Goal: Task Accomplishment & Management: Complete application form

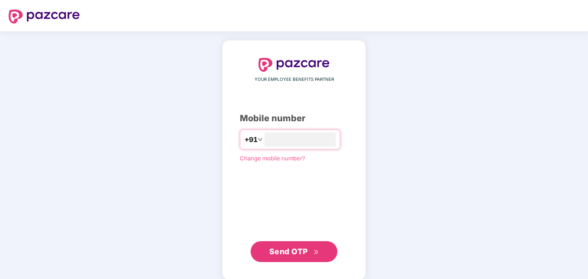
type input "**********"
drag, startPoint x: 251, startPoint y: 215, endPoint x: 261, endPoint y: 222, distance: 12.2
click at [252, 216] on div "**********" at bounding box center [294, 160] width 108 height 204
click at [292, 248] on span "Send OTP" at bounding box center [288, 250] width 39 height 9
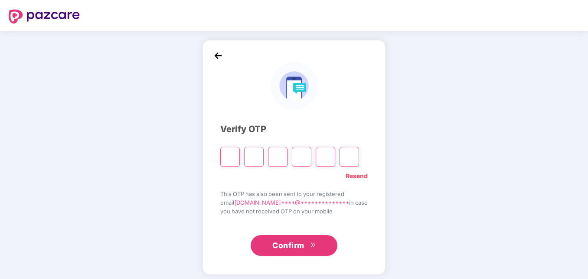
type input "*"
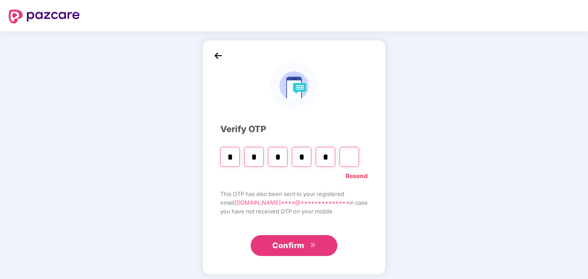
type input "*"
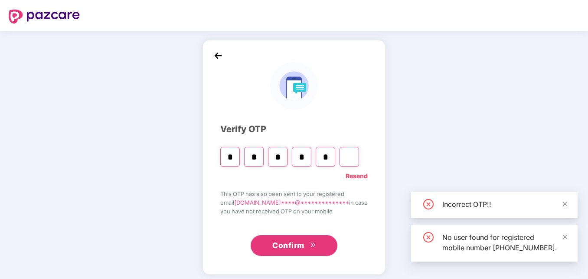
type input "*"
click at [335, 158] on input "*" at bounding box center [326, 157] width 20 height 20
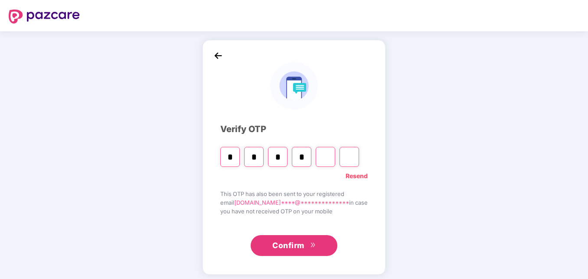
type input "*"
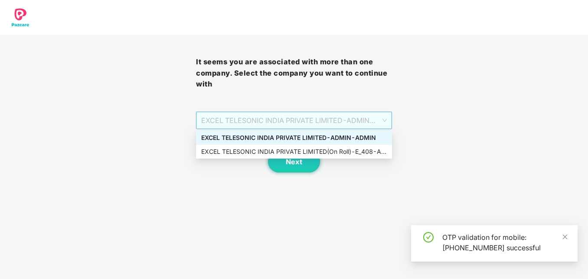
click at [358, 120] on span "EXCEL TELESONIC INDIA PRIVATE LIMITED - ADMIN - ADMIN" at bounding box center [294, 120] width 186 height 16
click at [357, 143] on div "EXCEL TELESONIC INDIA PRIVATE LIMITED - ADMIN - ADMIN" at bounding box center [294, 138] width 196 height 14
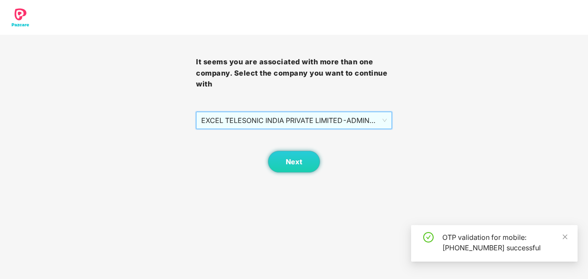
click at [358, 151] on div "Next" at bounding box center [294, 150] width 196 height 43
click at [364, 121] on span "EXCEL TELESONIC INDIA PRIVATE LIMITED - ADMIN - ADMIN" at bounding box center [294, 120] width 186 height 16
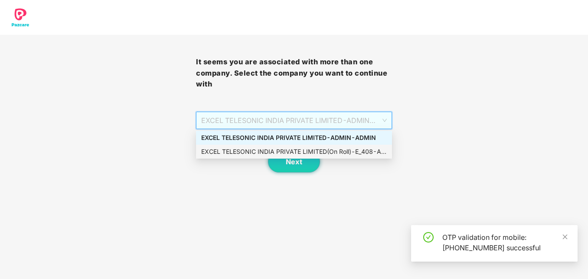
click at [357, 151] on div "EXCEL TELESONIC INDIA PRIVATE LIMITED(On Roll) - E_408 - ADMIN" at bounding box center [294, 152] width 186 height 10
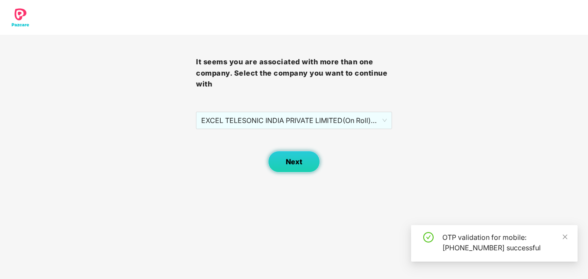
click at [286, 161] on span "Next" at bounding box center [294, 162] width 16 height 8
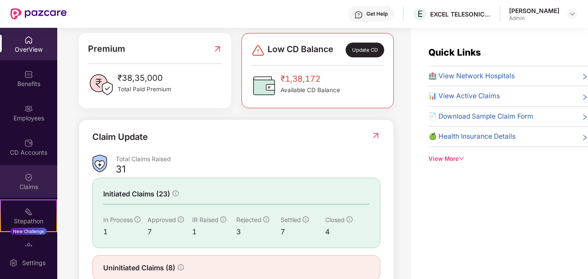
scroll to position [210, 0]
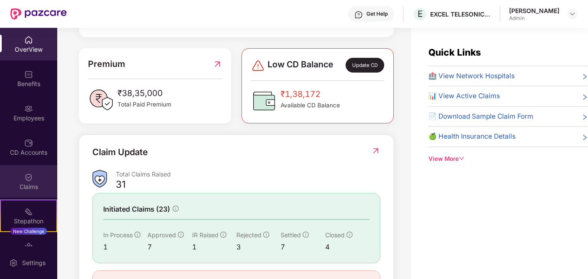
click at [13, 183] on div "Claims" at bounding box center [28, 186] width 57 height 9
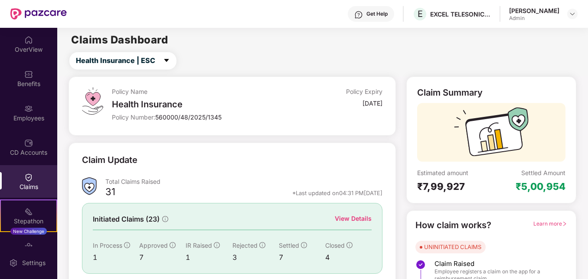
click at [21, 117] on div "Employees" at bounding box center [28, 118] width 57 height 9
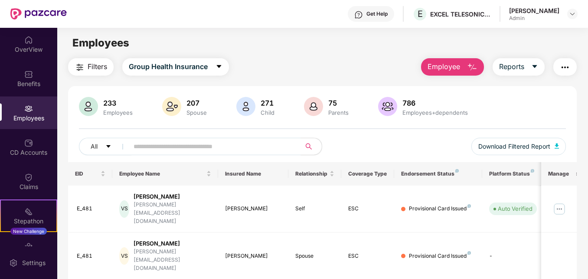
click at [478, 66] on button "Employee" at bounding box center [452, 66] width 63 height 17
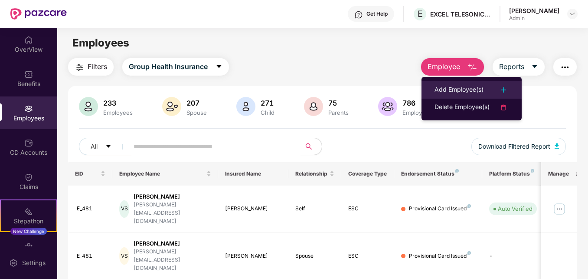
click at [466, 90] on div "Add Employee(s)" at bounding box center [459, 90] width 49 height 10
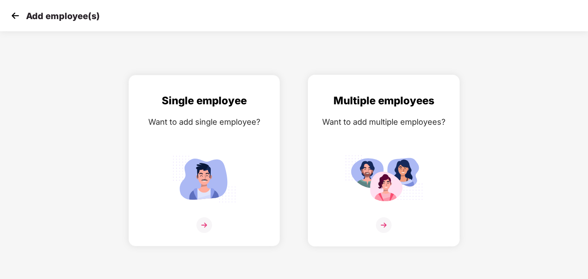
click at [378, 126] on div "Want to add multiple employees?" at bounding box center [384, 121] width 134 height 13
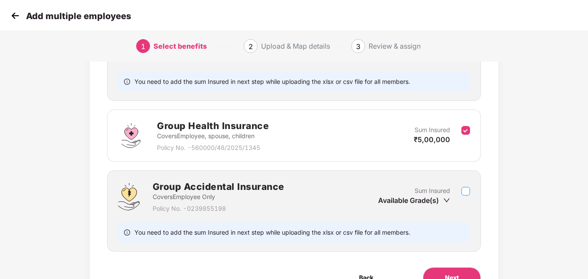
scroll to position [130, 0]
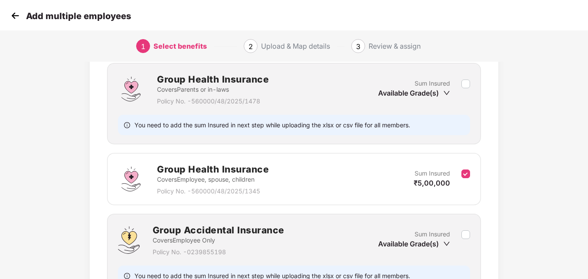
click at [448, 94] on icon "down" at bounding box center [446, 92] width 7 height 7
click at [447, 93] on icon "down" at bounding box center [446, 92] width 7 height 7
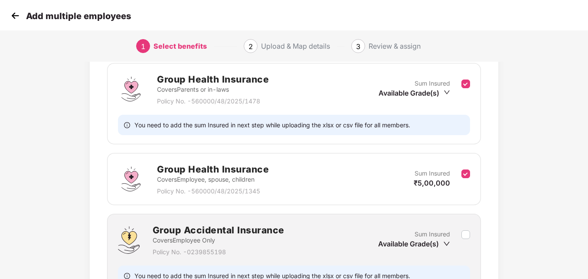
click at [447, 92] on icon "down" at bounding box center [447, 92] width 6 height 4
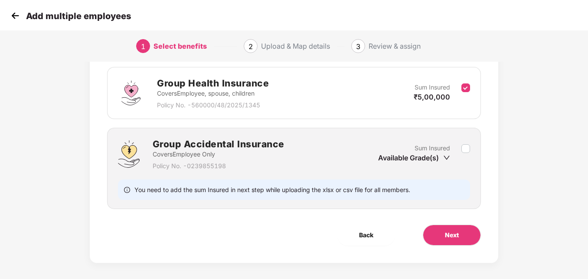
scroll to position [222, 0]
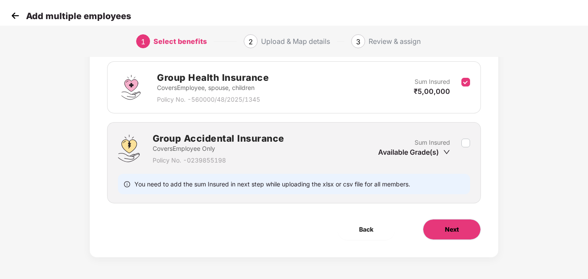
click at [443, 230] on button "Next" at bounding box center [452, 229] width 58 height 21
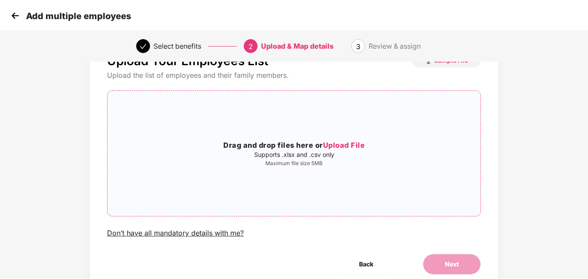
scroll to position [70, 0]
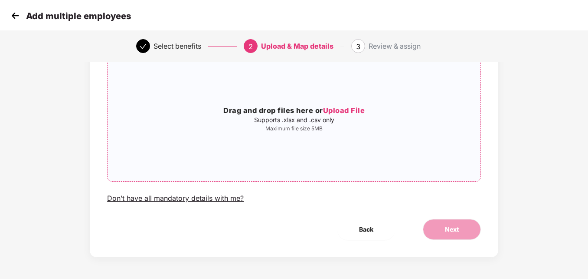
click at [344, 111] on span "Upload File" at bounding box center [344, 110] width 42 height 9
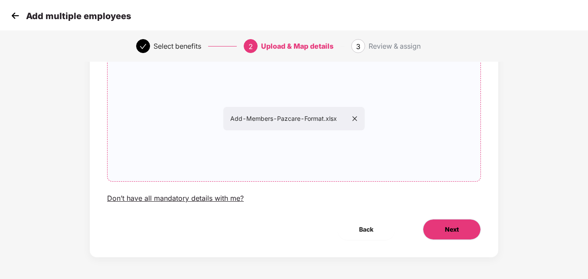
click at [455, 237] on button "Next" at bounding box center [452, 229] width 58 height 21
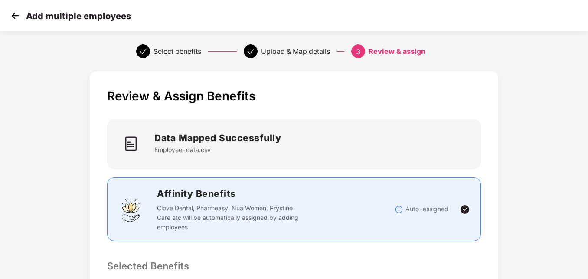
scroll to position [215, 0]
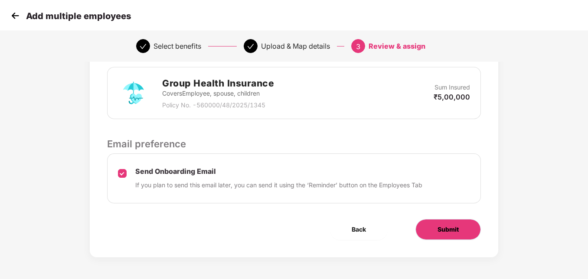
click at [446, 222] on button "Submit" at bounding box center [449, 229] width 66 height 21
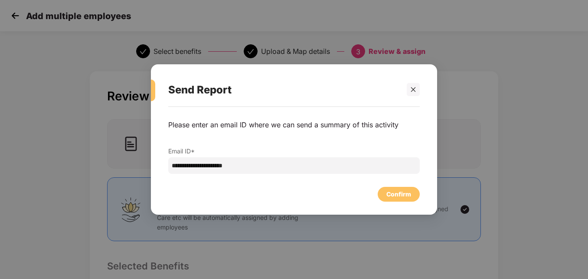
click at [378, 198] on div "Confirm" at bounding box center [399, 194] width 42 height 15
click at [382, 198] on div "Confirm" at bounding box center [399, 194] width 42 height 15
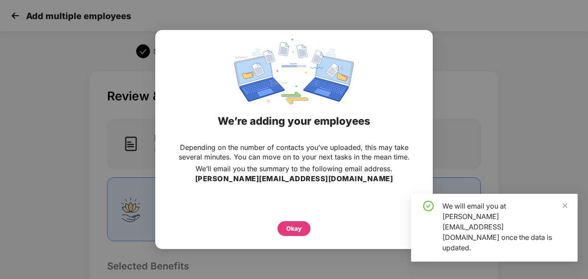
click at [306, 236] on div "Okay" at bounding box center [294, 228] width 33 height 15
click at [304, 233] on div "Okay" at bounding box center [294, 228] width 33 height 15
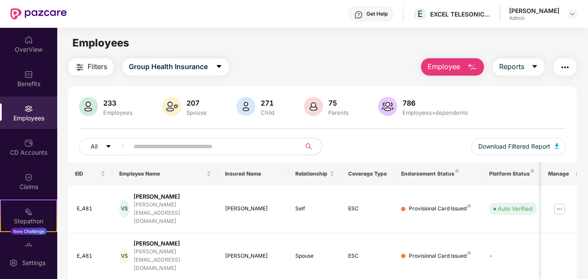
click at [472, 71] on img "button" at bounding box center [472, 67] width 10 height 10
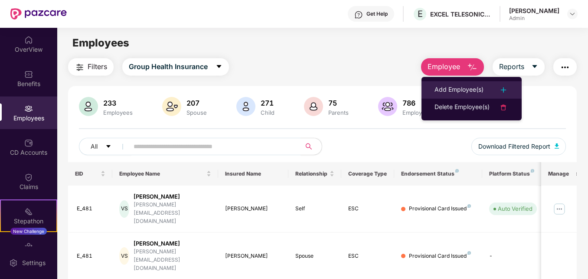
click at [463, 87] on div "Add Employee(s)" at bounding box center [459, 90] width 49 height 10
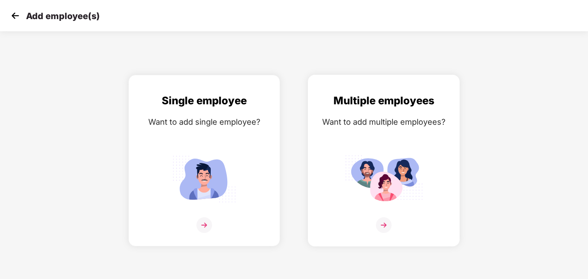
click at [342, 138] on div "Multiple employees Want to add multiple employees?" at bounding box center [384, 167] width 134 height 151
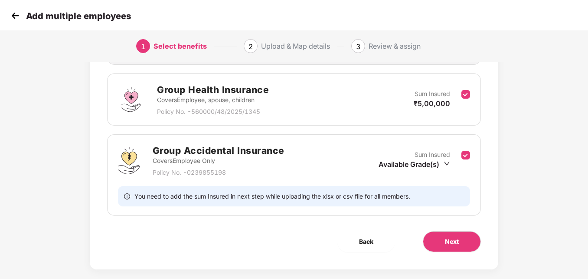
scroll to position [217, 0]
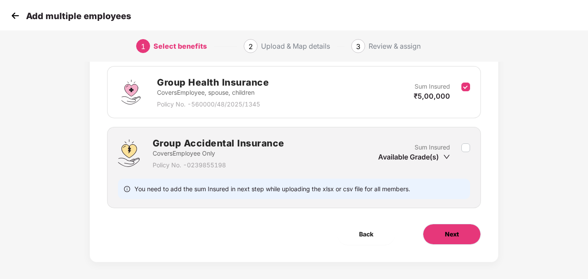
click at [460, 230] on button "Next" at bounding box center [452, 233] width 58 height 21
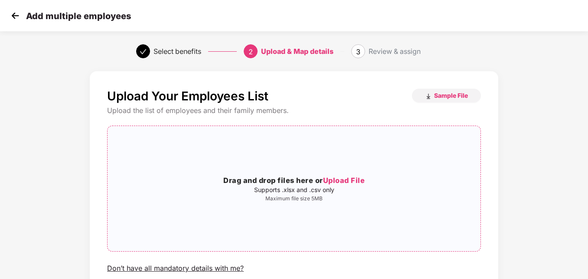
click at [367, 174] on div "Drag and drop files here or Upload File Supports .xlsx and .csv only Maximum fi…" at bounding box center [294, 188] width 373 height 111
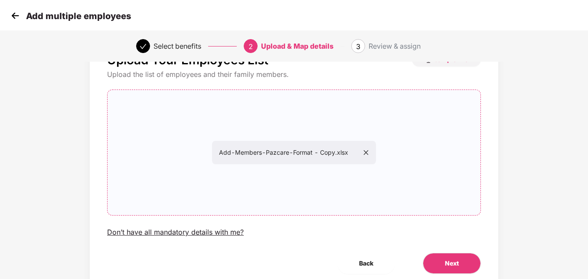
scroll to position [70, 0]
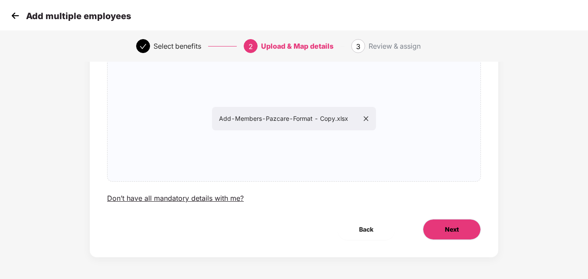
click at [460, 226] on button "Next" at bounding box center [452, 229] width 58 height 21
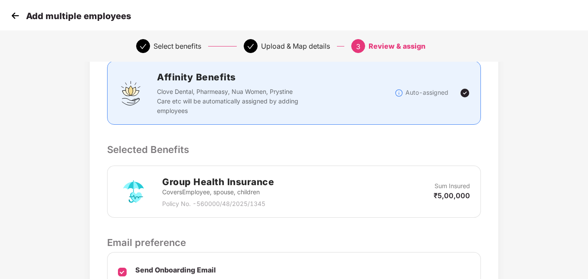
scroll to position [215, 0]
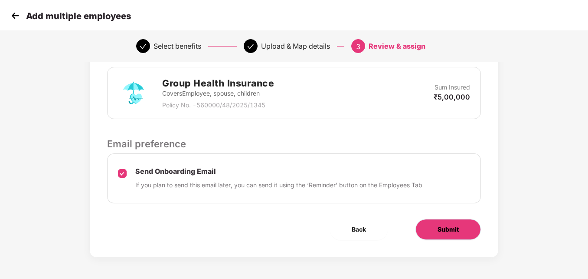
click at [447, 225] on span "Submit" at bounding box center [448, 229] width 21 height 10
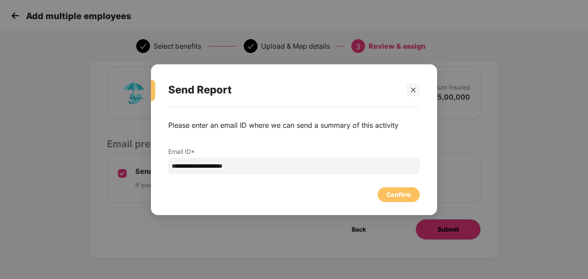
scroll to position [0, 0]
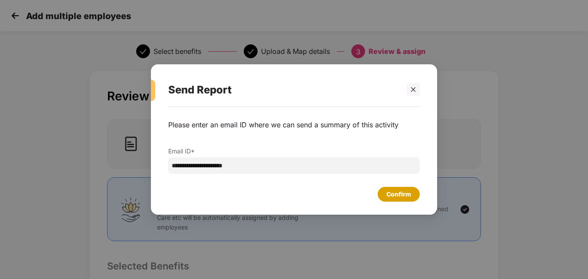
click at [399, 189] on div "Confirm" at bounding box center [399, 194] width 25 height 10
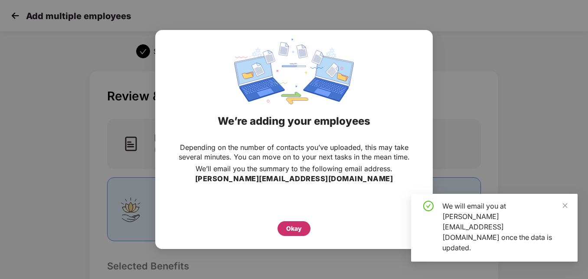
click at [295, 231] on div "Okay" at bounding box center [294, 228] width 16 height 10
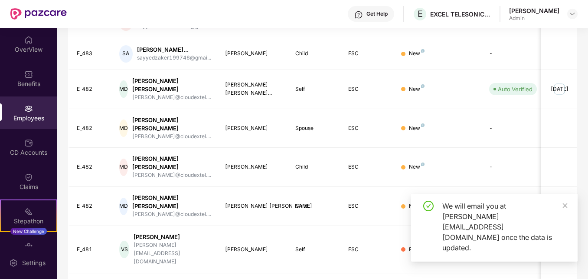
scroll to position [255, 0]
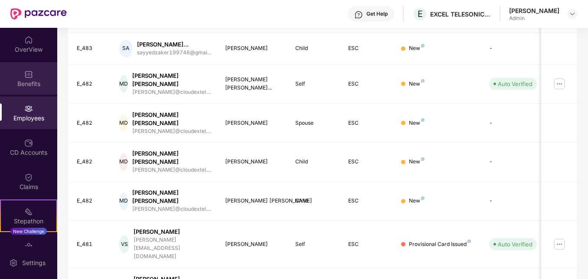
click at [35, 94] on div "Benefits" at bounding box center [28, 78] width 57 height 33
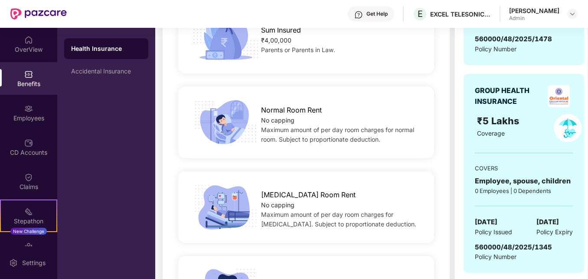
click at [30, 60] on div "OverView Benefits Employees CD Accounts Claims Stepathon New Challenge Endorsem…" at bounding box center [28, 137] width 57 height 218
click at [30, 39] on img at bounding box center [28, 40] width 9 height 9
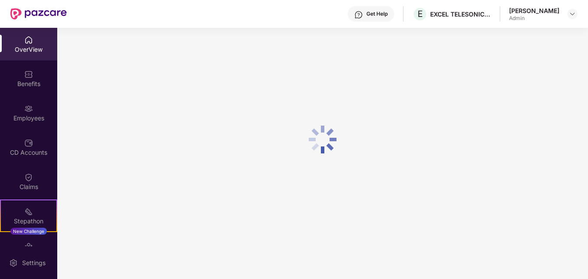
click at [18, 81] on div "Benefits" at bounding box center [28, 83] width 57 height 9
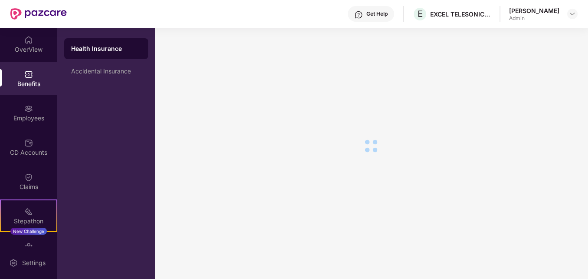
click at [24, 112] on img at bounding box center [28, 108] width 9 height 9
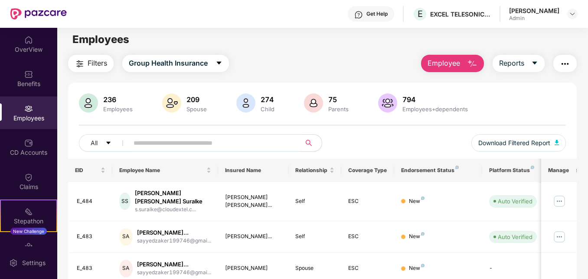
scroll to position [0, 0]
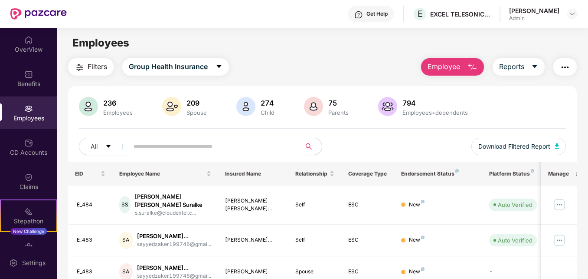
click at [474, 67] on img "button" at bounding box center [472, 67] width 10 height 10
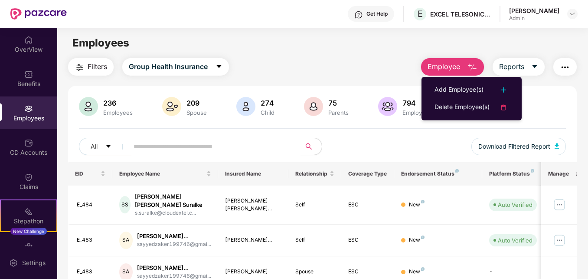
click at [469, 81] on ul "Add Employee(s) Delete Employee(s)" at bounding box center [472, 98] width 100 height 43
click at [469, 86] on div "Add Employee(s)" at bounding box center [459, 90] width 49 height 10
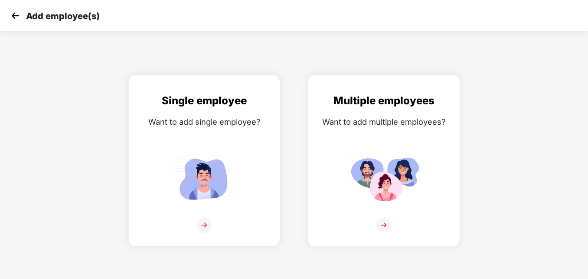
click at [338, 147] on div "Multiple employees Want to add multiple employees?" at bounding box center [384, 167] width 134 height 151
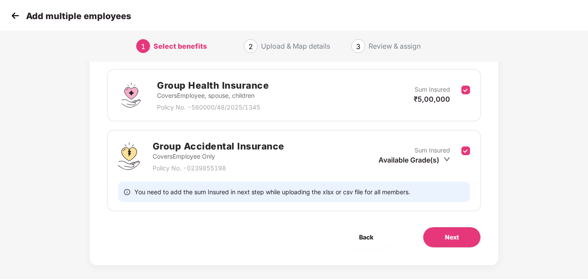
scroll to position [222, 0]
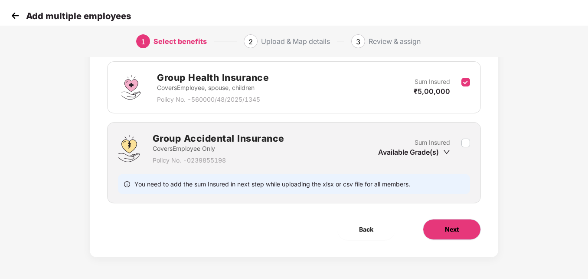
click at [462, 232] on button "Next" at bounding box center [452, 229] width 58 height 21
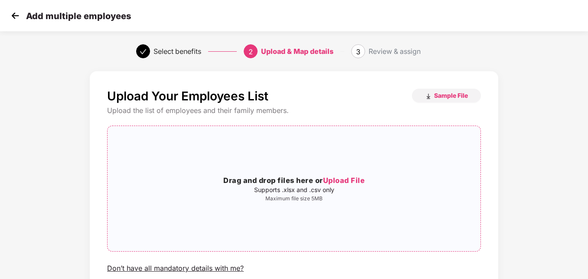
click at [280, 181] on h3 "Drag and drop files here or Upload File" at bounding box center [294, 180] width 373 height 11
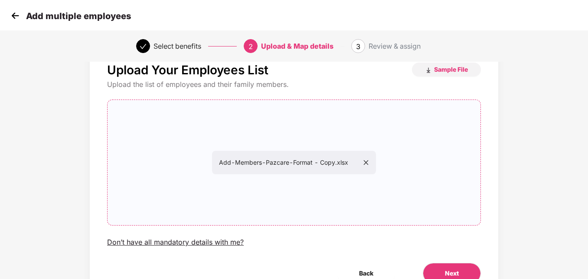
scroll to position [70, 0]
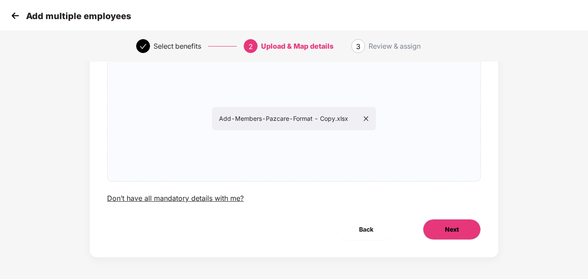
click at [439, 220] on button "Next" at bounding box center [452, 229] width 58 height 21
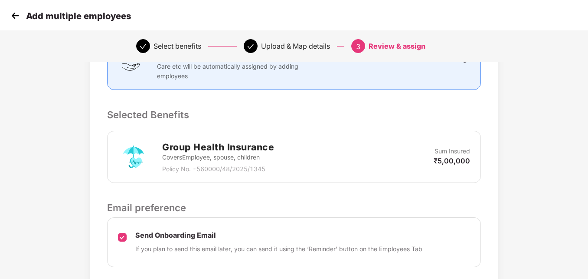
scroll to position [215, 0]
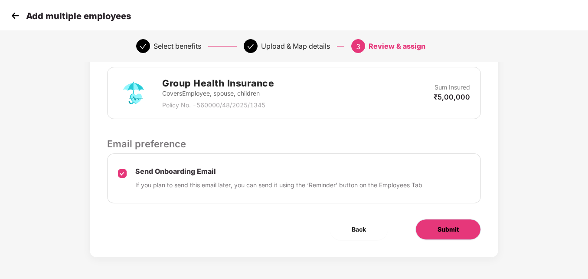
click at [466, 229] on button "Submit" at bounding box center [449, 229] width 66 height 21
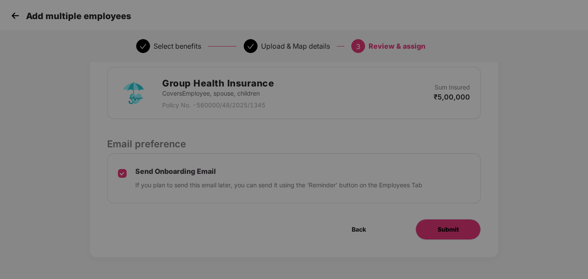
scroll to position [0, 0]
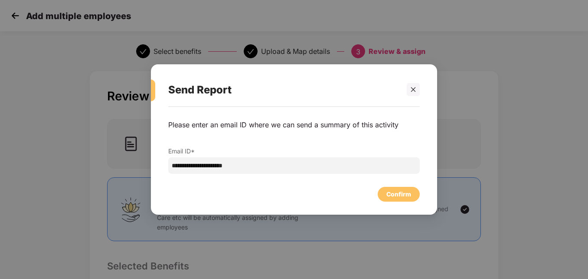
click at [418, 196] on div "Confirm" at bounding box center [399, 194] width 42 height 15
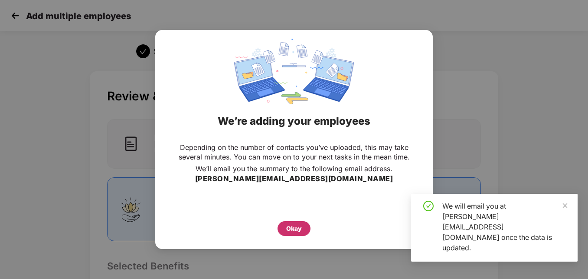
click at [288, 231] on div "Okay" at bounding box center [294, 228] width 16 height 10
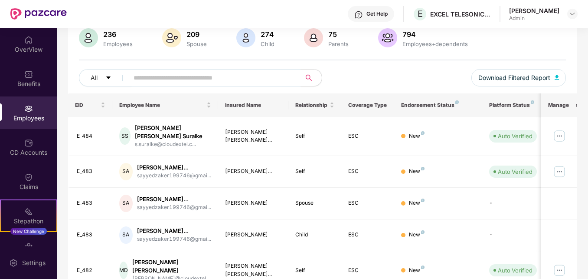
scroll to position [38, 0]
